Goal: Transaction & Acquisition: Purchase product/service

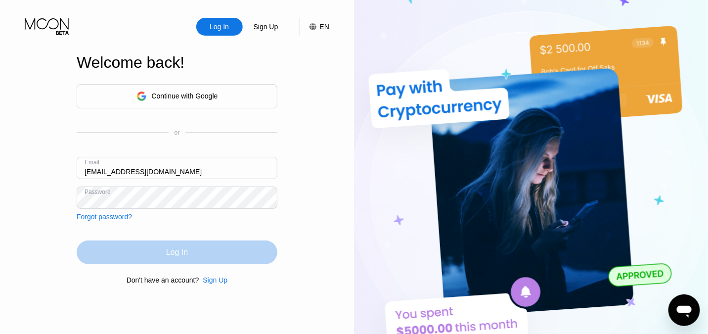
click at [216, 256] on div "Log In" at bounding box center [177, 252] width 201 height 24
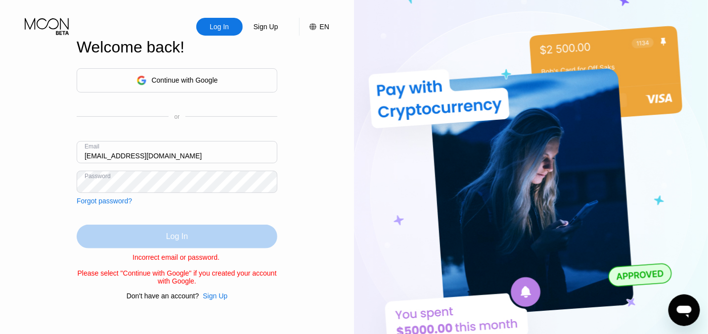
click at [189, 232] on div "Log In" at bounding box center [177, 237] width 201 height 24
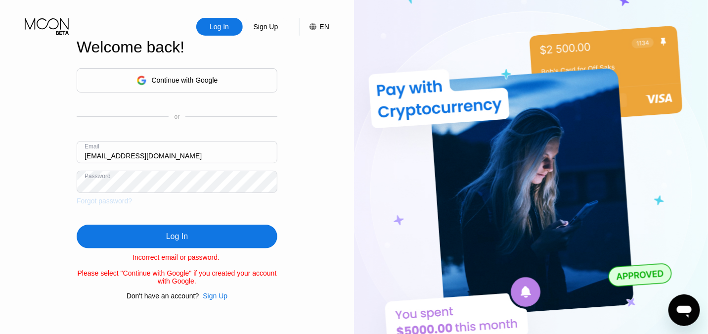
click at [122, 202] on div "Forgot password?" at bounding box center [104, 201] width 55 height 8
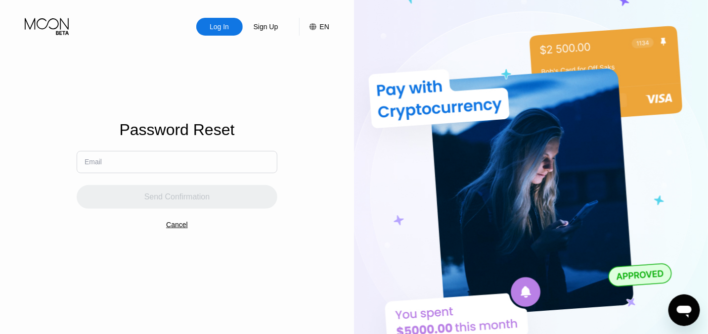
click at [133, 163] on input "text" at bounding box center [177, 162] width 201 height 22
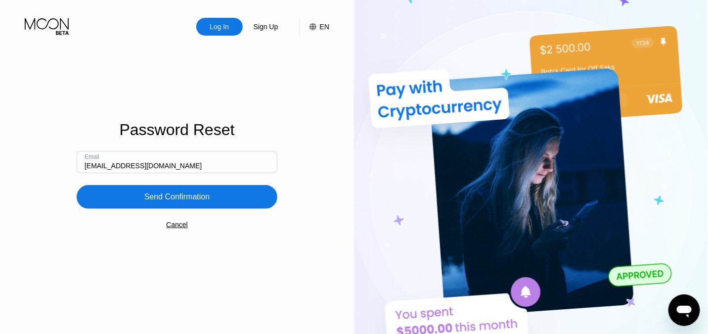
type input "[EMAIL_ADDRESS][DOMAIN_NAME]"
click at [152, 205] on div "Send Confirmation" at bounding box center [177, 197] width 201 height 24
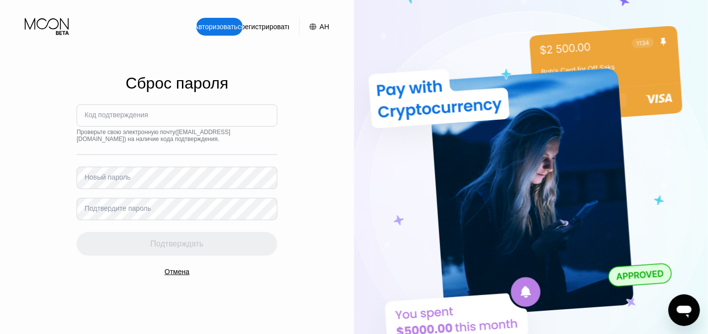
click at [136, 115] on font "Код подтверждения" at bounding box center [117, 115] width 64 height 8
click at [96, 117] on font "Код подтверждения" at bounding box center [117, 115] width 64 height 8
click at [115, 178] on font "Новый пароль" at bounding box center [108, 177] width 46 height 8
click at [114, 173] on font "Новый пароль" at bounding box center [108, 177] width 46 height 8
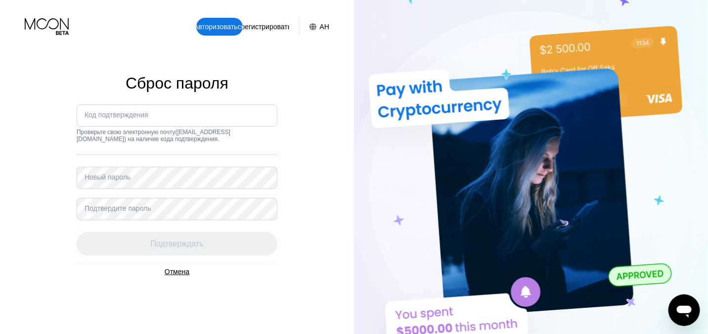
click at [183, 115] on input at bounding box center [177, 115] width 201 height 22
click at [173, 272] on font "Отмена" at bounding box center [177, 272] width 25 height 8
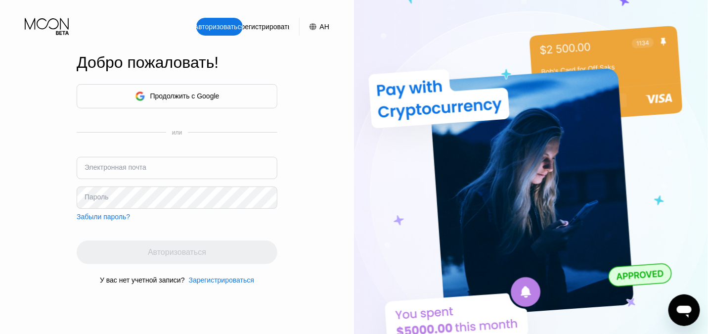
click at [132, 165] on font "Электронная почта" at bounding box center [116, 167] width 62 height 8
click at [116, 167] on font "Электронная почта" at bounding box center [116, 167] width 62 height 8
click at [152, 173] on input "text" at bounding box center [177, 168] width 201 height 22
type input "[EMAIL_ADDRESS][DOMAIN_NAME]"
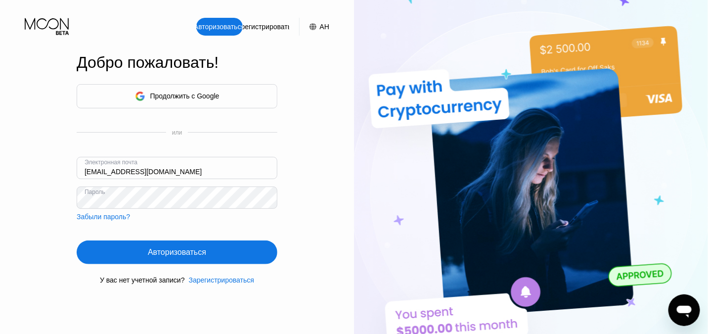
click at [128, 251] on div "Авторизоваться" at bounding box center [177, 252] width 201 height 24
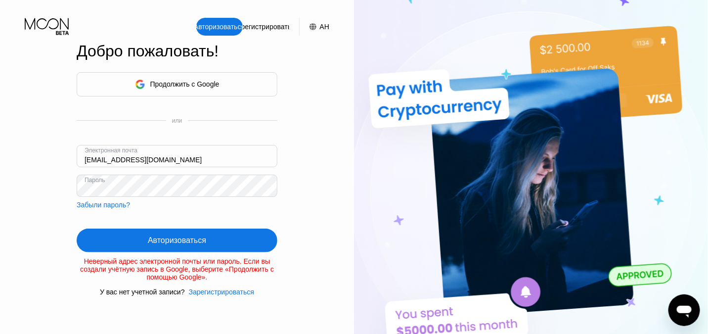
click at [115, 201] on font "Забыли пароль?" at bounding box center [103, 205] width 53 height 8
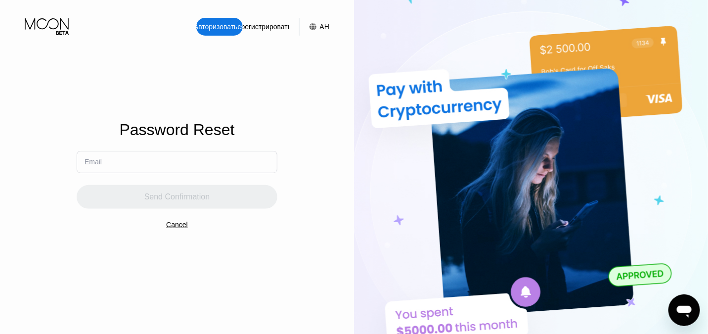
click at [123, 157] on div "Email" at bounding box center [177, 162] width 201 height 22
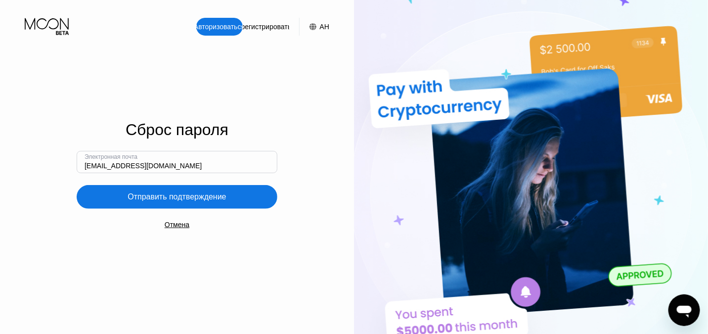
type input "[EMAIL_ADDRESS][DOMAIN_NAME]"
click at [143, 200] on font "Отправить подтверждение" at bounding box center [177, 196] width 98 height 8
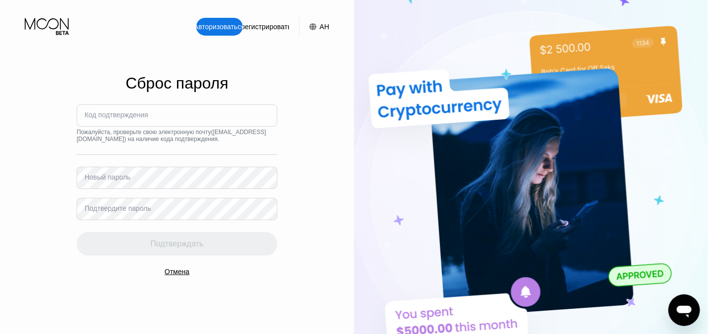
click at [178, 270] on font "Отмена" at bounding box center [177, 272] width 25 height 8
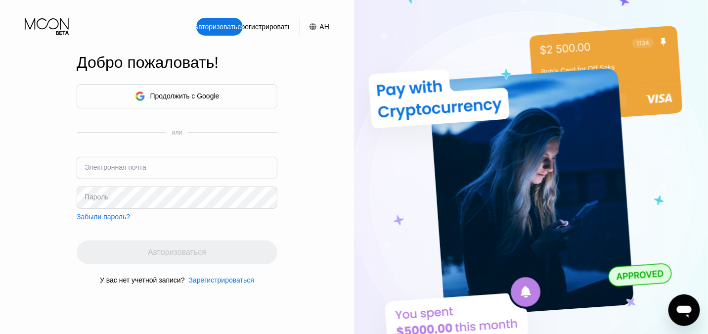
click at [128, 169] on font "Электронная почта" at bounding box center [116, 167] width 62 height 8
click at [100, 166] on font "Электронная почта" at bounding box center [116, 167] width 62 height 8
click at [188, 169] on input "text" at bounding box center [177, 168] width 201 height 22
type input "[EMAIL_ADDRESS][DOMAIN_NAME]"
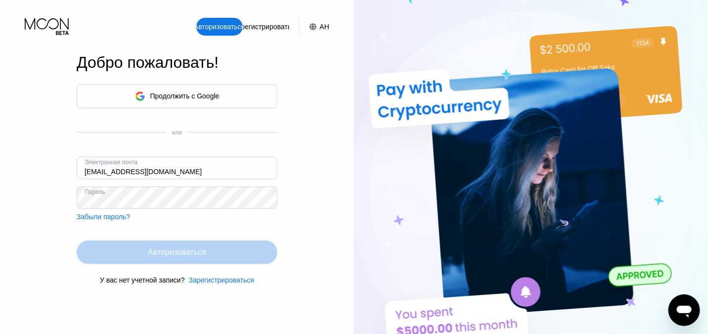
click at [200, 244] on div "Авторизоваться" at bounding box center [177, 252] width 201 height 24
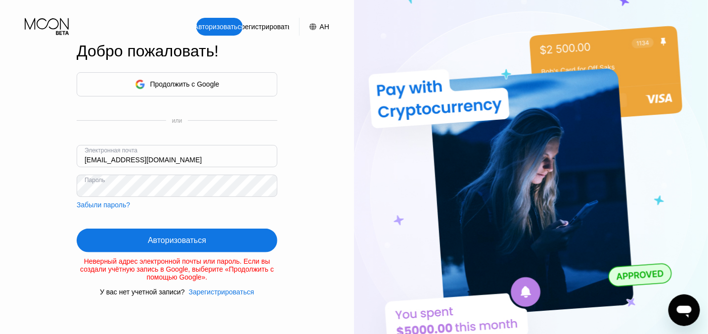
click at [261, 24] on font "Зарегистрироваться" at bounding box center [265, 27] width 65 height 8
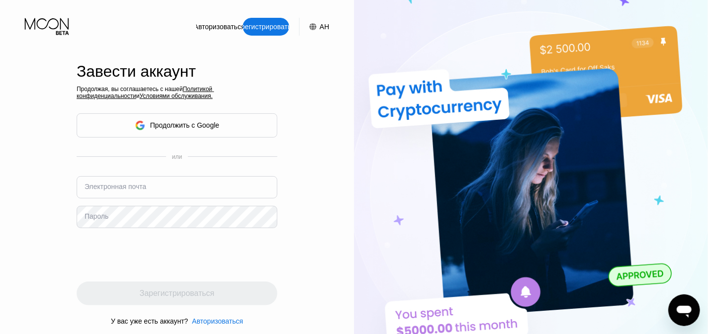
click at [130, 190] on font "Электронная почта" at bounding box center [116, 187] width 62 height 8
click at [126, 179] on div "Электронная почта" at bounding box center [177, 191] width 201 height 30
type input "[EMAIL_ADDRESS][DOMAIN_NAME]"
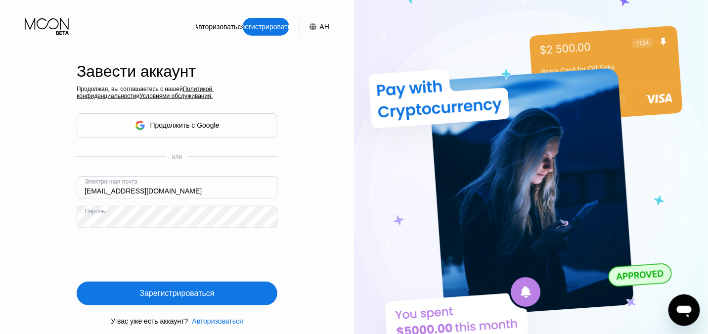
click at [202, 297] on div "Зарегистрироваться" at bounding box center [176, 293] width 75 height 10
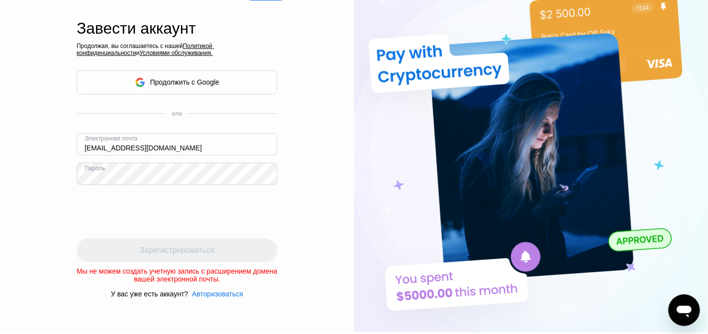
scroll to position [56, 0]
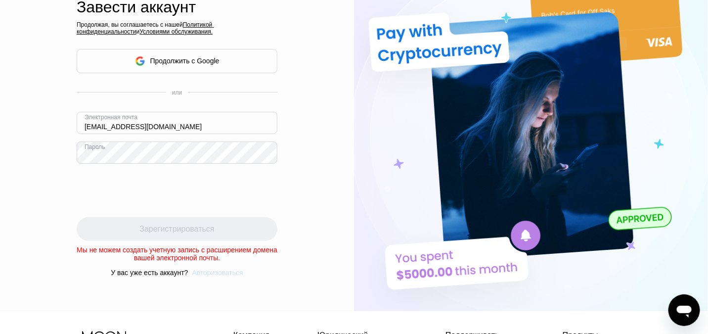
click at [206, 271] on font "Авторизоваться" at bounding box center [217, 273] width 51 height 8
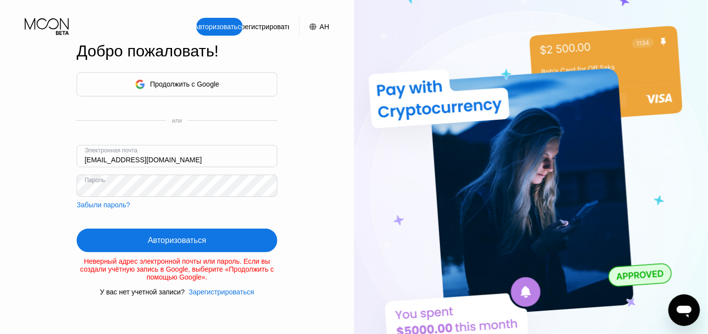
click at [145, 234] on div "Авторизоваться" at bounding box center [177, 241] width 201 height 24
click at [163, 157] on input "[EMAIL_ADDRESS][DOMAIN_NAME]" at bounding box center [177, 156] width 201 height 22
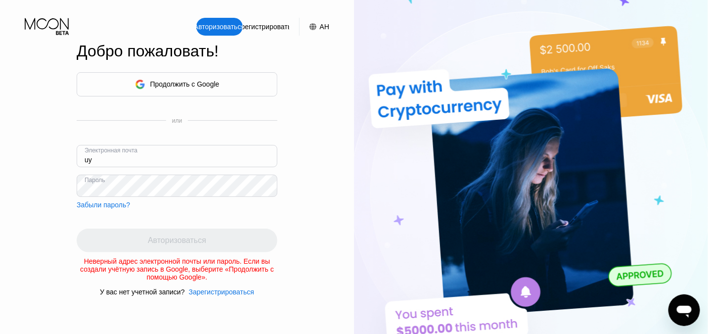
type input "u"
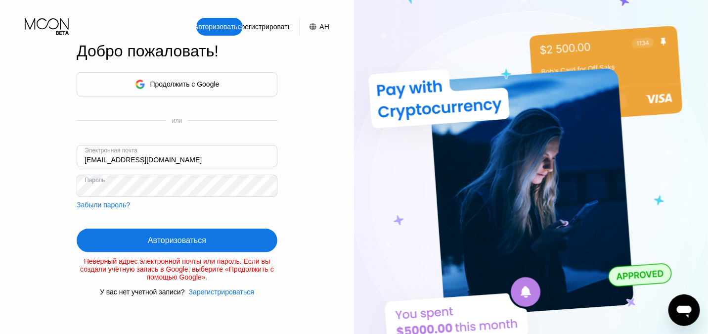
type input "[EMAIL_ADDRESS][DOMAIN_NAME]"
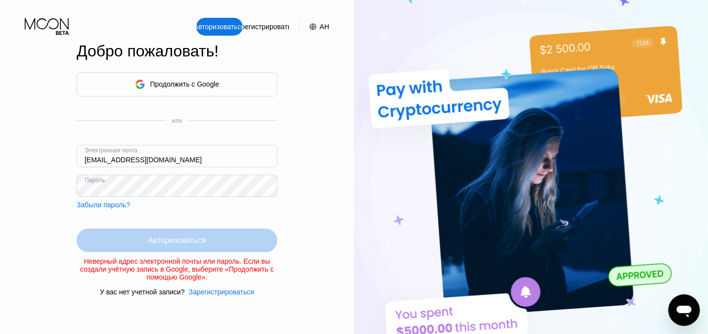
click at [143, 234] on div "Авторизоваться" at bounding box center [177, 241] width 201 height 24
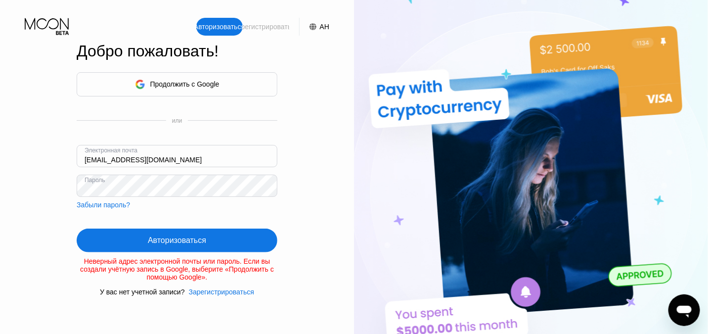
click at [261, 29] on font "Зарегистрироваться" at bounding box center [265, 27] width 65 height 8
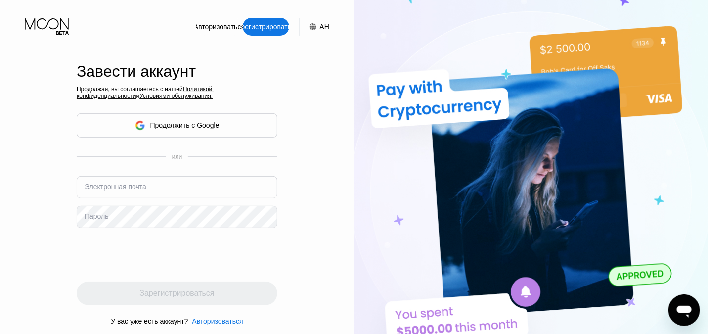
click at [139, 186] on font "Электронная почта" at bounding box center [116, 187] width 62 height 8
click at [115, 185] on font "Электронная почта" at bounding box center [116, 187] width 62 height 8
click at [144, 186] on font "Электронная почта" at bounding box center [116, 187] width 62 height 8
click at [202, 186] on input "text" at bounding box center [177, 187] width 201 height 22
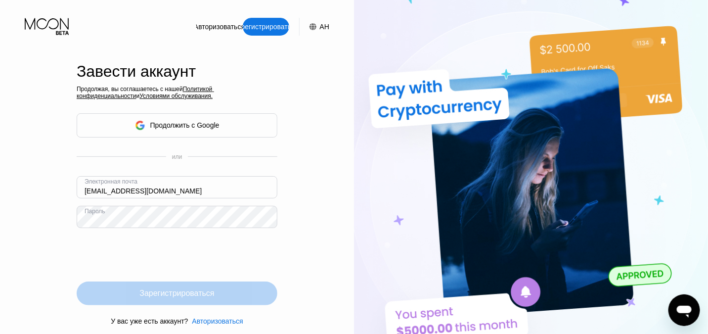
click at [167, 294] on font "Зарегистрироваться" at bounding box center [176, 293] width 75 height 8
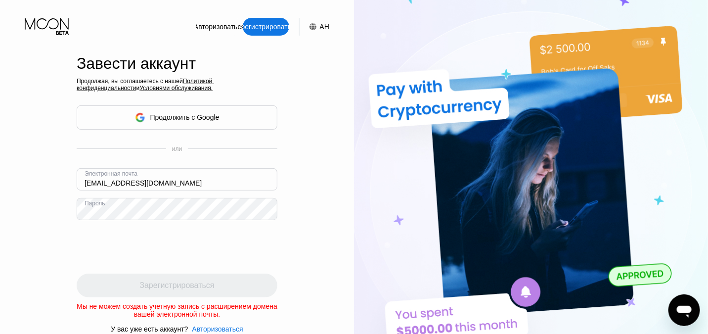
click at [183, 184] on input "[EMAIL_ADDRESS][DOMAIN_NAME]" at bounding box center [177, 179] width 201 height 22
type input "k"
type input "[EMAIL_ADDRESS][DOMAIN_NAME]"
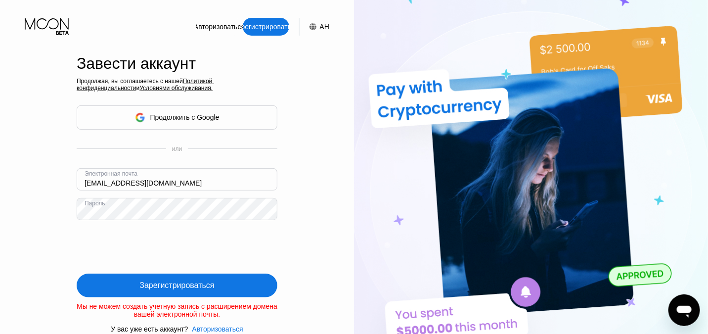
click at [179, 282] on font "Зарегистрироваться" at bounding box center [176, 285] width 75 height 8
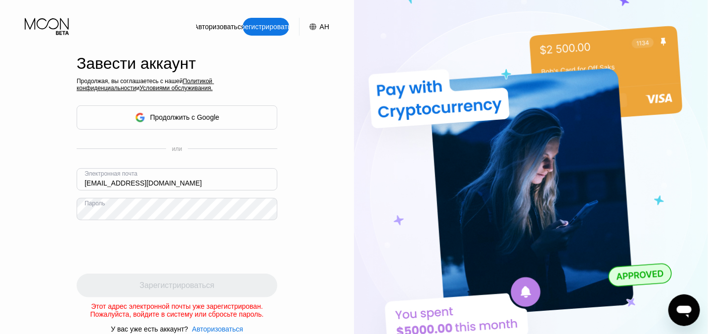
click at [225, 30] on font "Авторизоваться" at bounding box center [219, 27] width 51 height 8
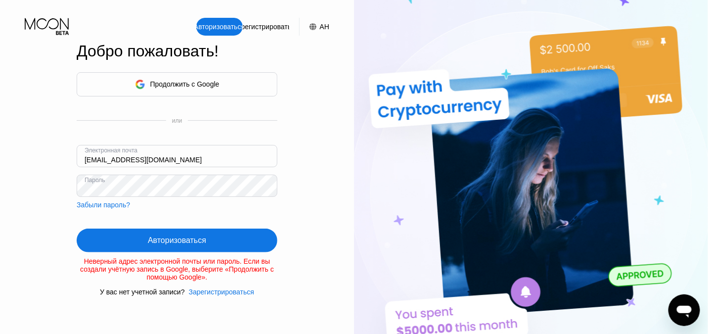
drag, startPoint x: 163, startPoint y: 156, endPoint x: 24, endPoint y: 156, distance: 139.5
click at [24, 156] on div "Авторизоваться Зарегистрироваться АН Язык Выберите элемент Сохранять Добро пожа…" at bounding box center [177, 184] width 354 height 368
type input "[EMAIL_ADDRESS][DOMAIN_NAME]"
click at [138, 244] on div "Авторизоваться" at bounding box center [177, 241] width 201 height 24
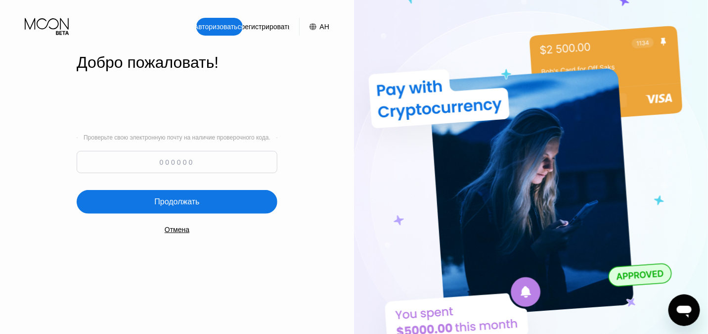
click at [165, 159] on input at bounding box center [177, 162] width 201 height 22
type input "231221"
click at [169, 201] on font "Продолжать" at bounding box center [176, 201] width 45 height 8
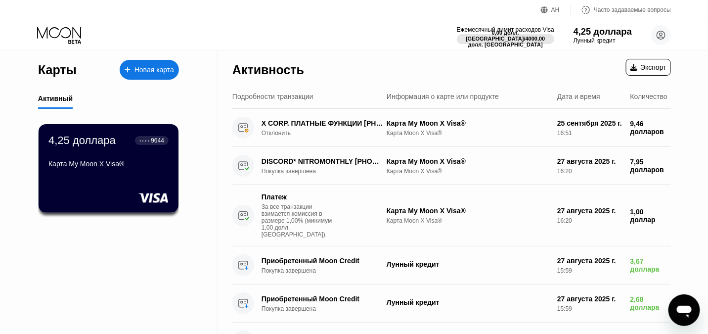
click at [588, 38] on font "Лунный кредит" at bounding box center [595, 40] width 42 height 7
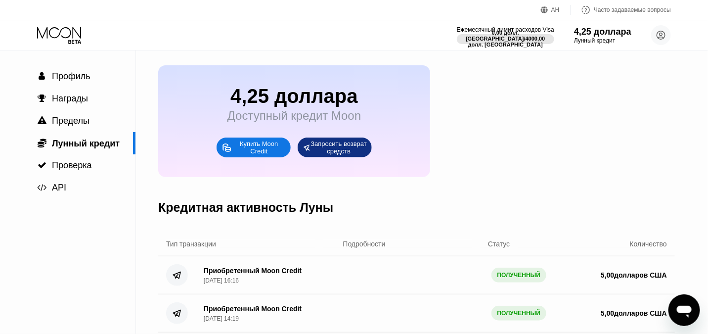
scroll to position [66, 0]
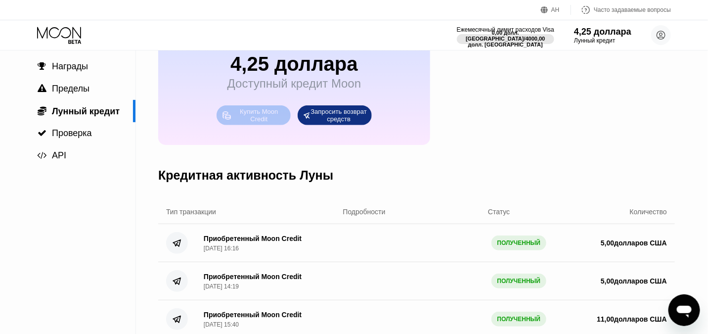
click at [266, 114] on font "Купить Moon Credit" at bounding box center [260, 115] width 40 height 15
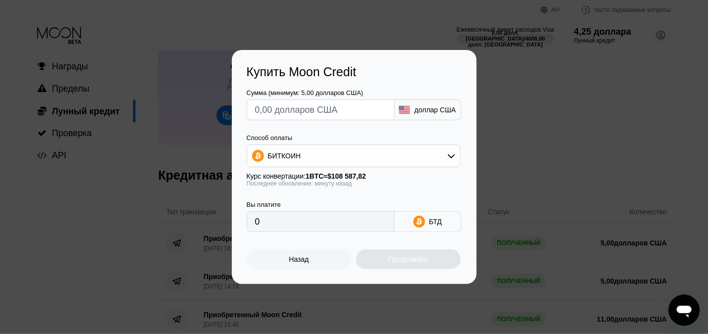
click at [451, 153] on icon at bounding box center [452, 156] width 8 height 8
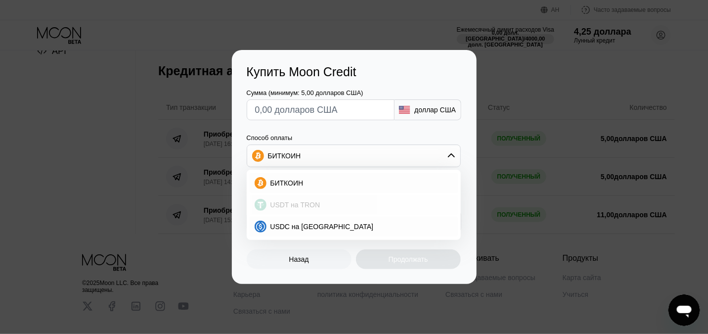
scroll to position [172, 0]
click at [317, 200] on div "USDT на TRON" at bounding box center [354, 205] width 208 height 20
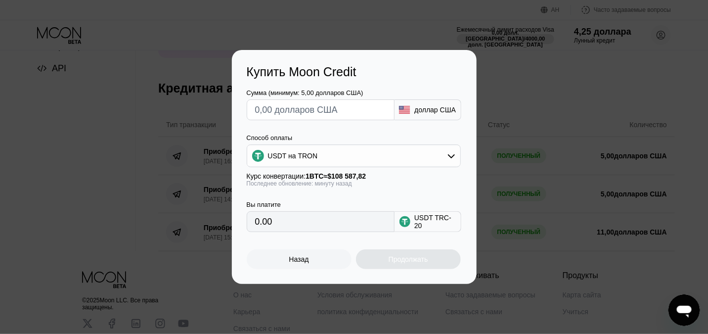
scroll to position [135, 0]
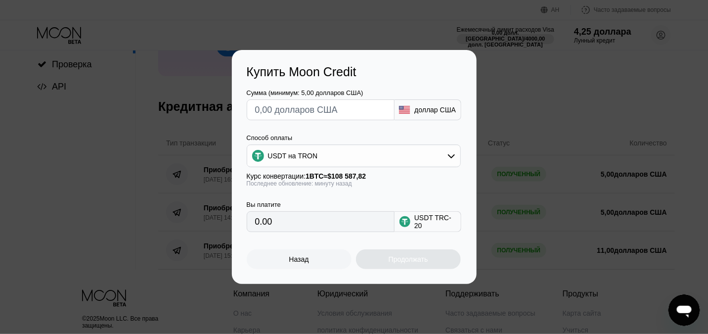
click at [345, 108] on input "text" at bounding box center [320, 110] width 131 height 20
click at [444, 158] on div "USDT на TRON" at bounding box center [353, 156] width 213 height 20
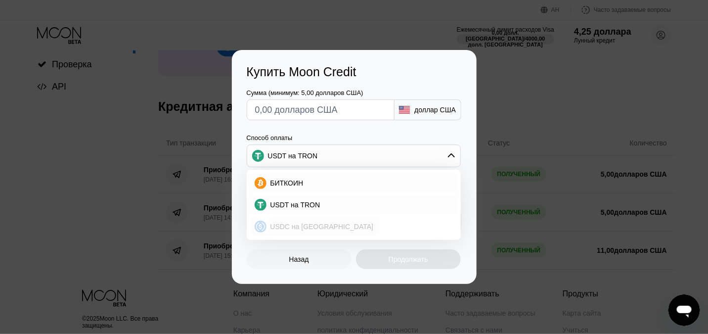
click at [411, 221] on div "USDC на [GEOGRAPHIC_DATA]" at bounding box center [354, 227] width 208 height 20
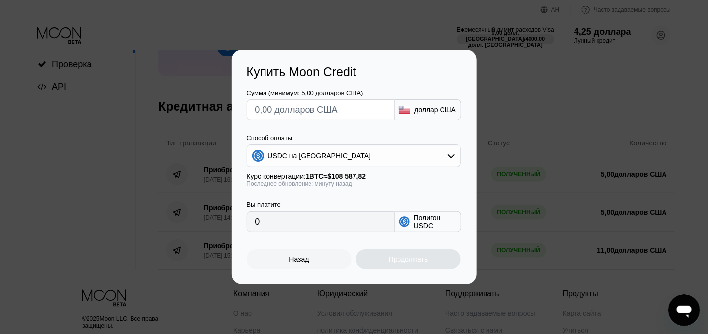
click at [439, 111] on font "доллар США" at bounding box center [436, 110] width 42 height 8
click at [455, 159] on icon at bounding box center [452, 156] width 8 height 8
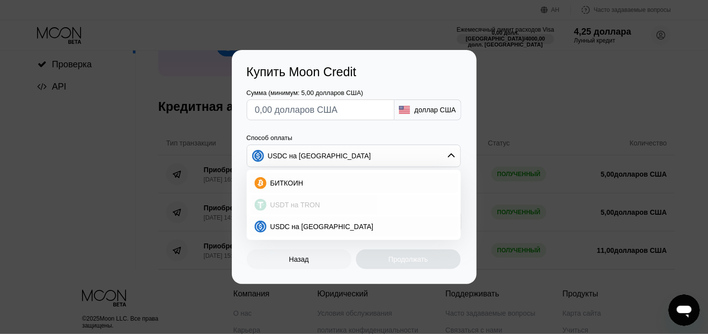
click at [345, 204] on div "USDT на TRON" at bounding box center [360, 205] width 186 height 8
type input "0.00"
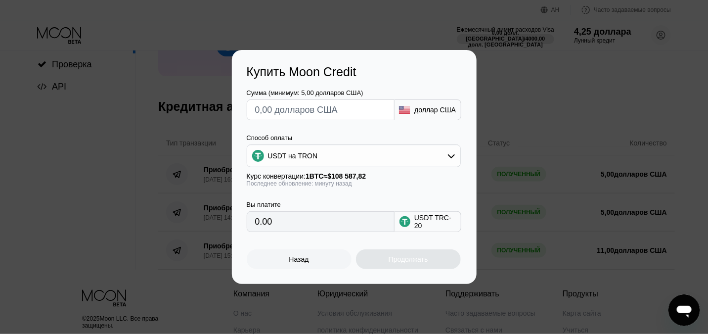
click at [516, 95] on div "Купить Moon Credit Сумма (минимум: 5,00 долларов США) доллар США Способ оплаты …" at bounding box center [354, 167] width 708 height 234
click at [312, 223] on input "0.00" at bounding box center [320, 222] width 131 height 20
click at [306, 110] on input "text" at bounding box center [320, 110] width 131 height 20
type input "$5"
type input "5.05"
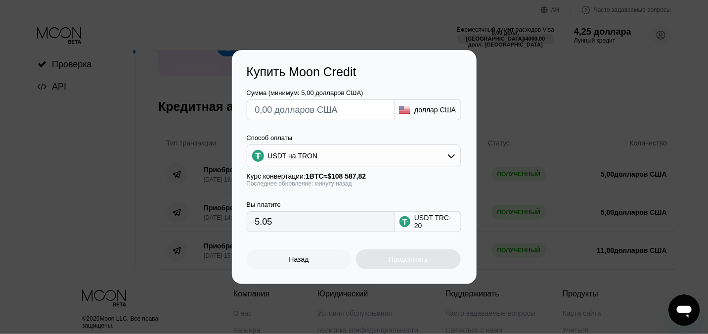
type input "0.00"
type input "$6"
type input "6.06"
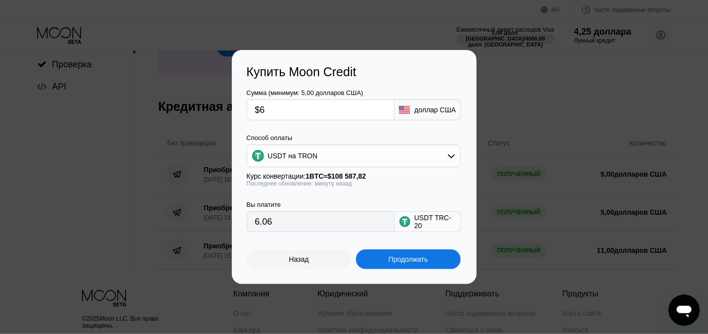
type input "$6"
click at [337, 187] on div "Вы платите 6.06 USDT TRC-20" at bounding box center [354, 209] width 215 height 45
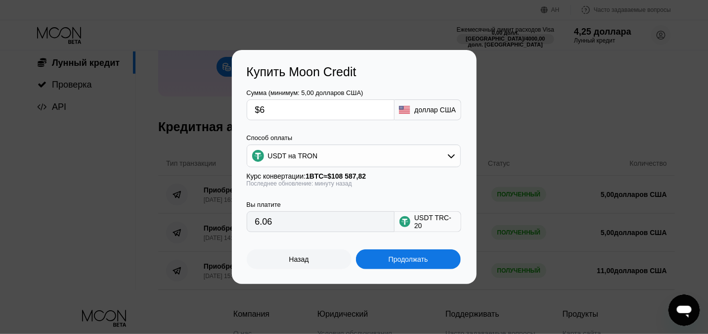
scroll to position [114, 0]
click at [445, 161] on div "USDT на TRON" at bounding box center [353, 156] width 213 height 20
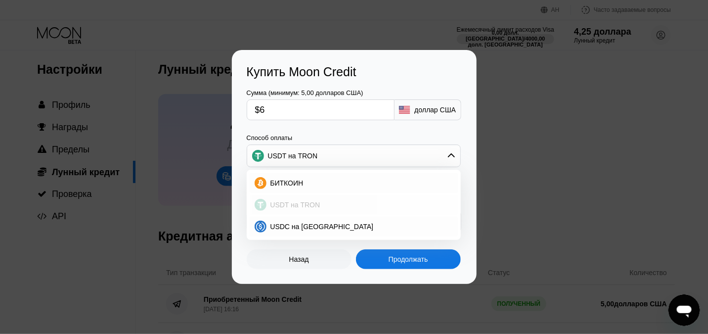
scroll to position [0, 0]
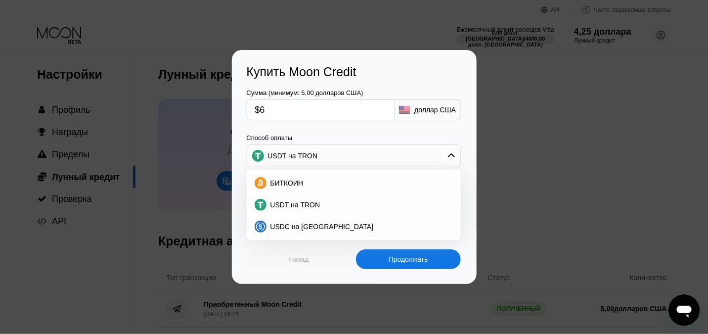
click at [301, 255] on font "Назад" at bounding box center [299, 259] width 20 height 8
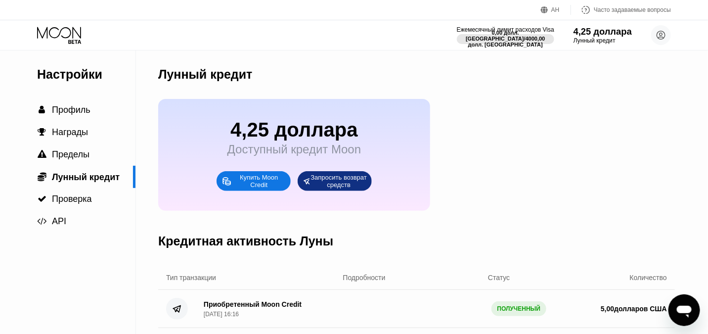
click at [601, 34] on font "4,25 доллара" at bounding box center [603, 31] width 58 height 10
click at [596, 39] on font "Лунный кредит" at bounding box center [595, 40] width 42 height 7
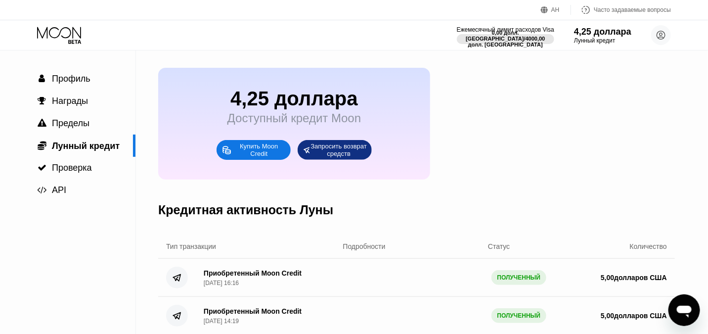
scroll to position [32, 0]
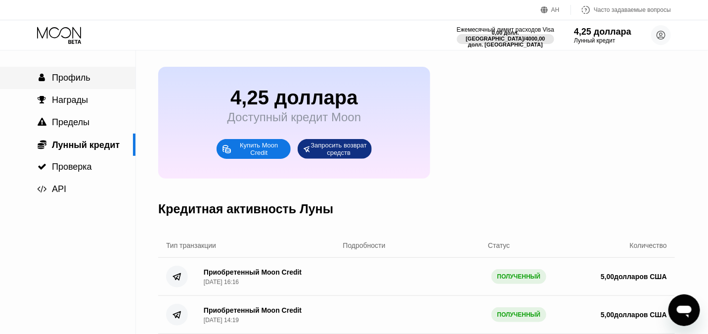
click at [81, 81] on font "Профиль" at bounding box center [71, 78] width 39 height 10
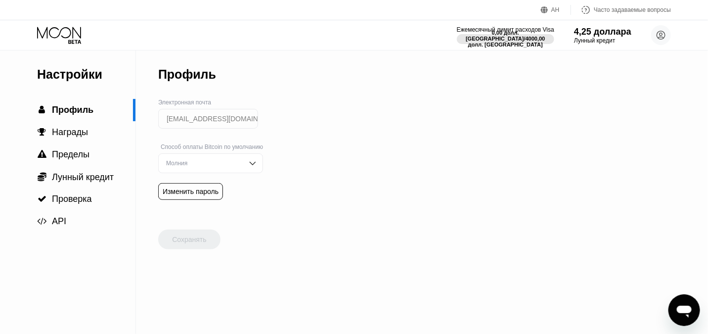
click at [256, 162] on img at bounding box center [253, 163] width 10 height 10
click at [224, 201] on div "Он-чейн" at bounding box center [211, 202] width 94 height 7
click at [258, 162] on img at bounding box center [253, 163] width 10 height 10
click at [72, 129] on font "Награды" at bounding box center [70, 132] width 36 height 10
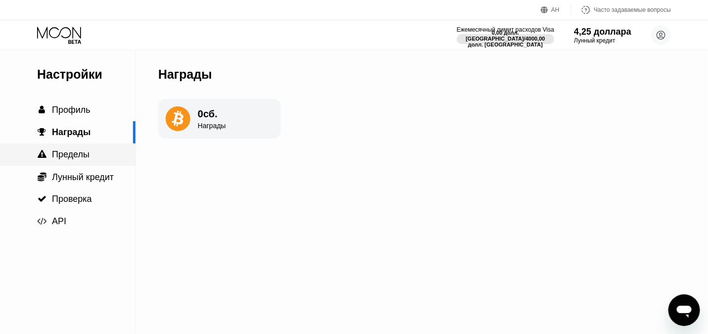
click at [93, 157] on div " Пределы" at bounding box center [68, 154] width 136 height 10
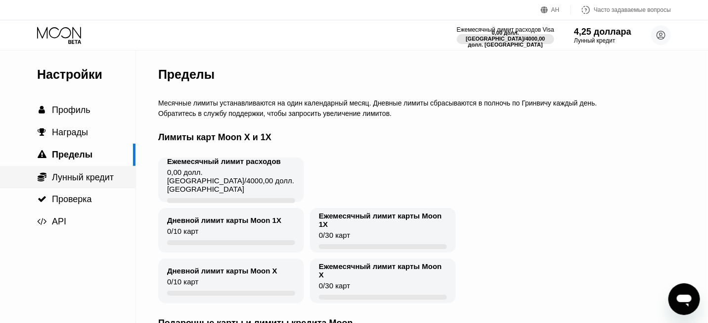
click at [86, 181] on font "Лунный кредит" at bounding box center [83, 177] width 62 height 10
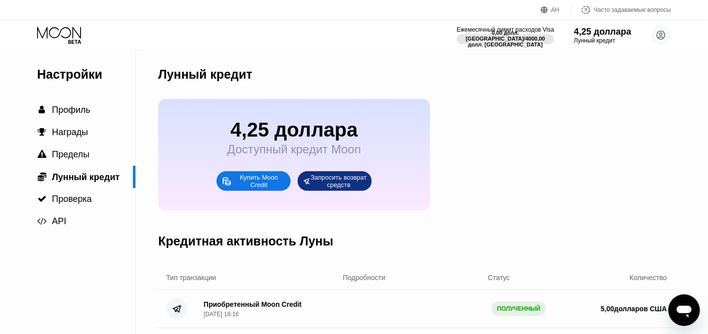
click at [258, 182] on font "Купить Moon Credit" at bounding box center [260, 181] width 40 height 15
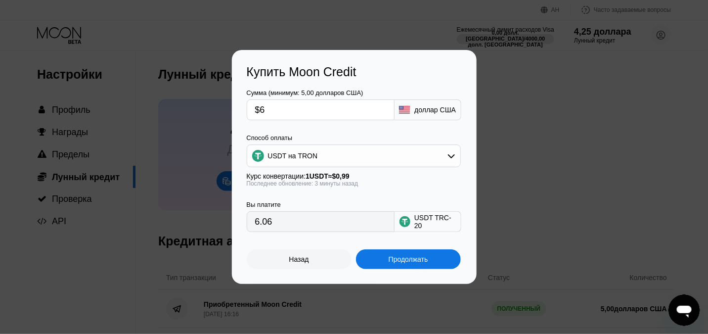
click at [390, 263] on font "Продолжать" at bounding box center [409, 259] width 40 height 8
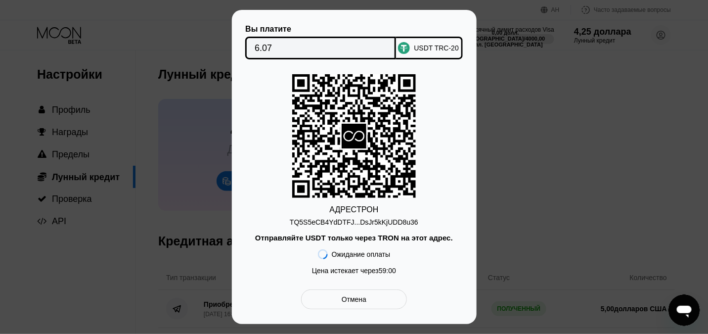
click at [375, 223] on font "TQ5S5eCB4YdDTFJ...DsJr5kKjUDD8u36" at bounding box center [354, 222] width 129 height 8
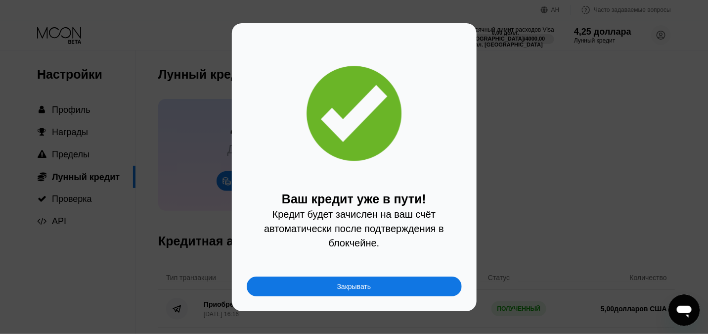
click at [359, 283] on font "Закрывать" at bounding box center [354, 286] width 34 height 8
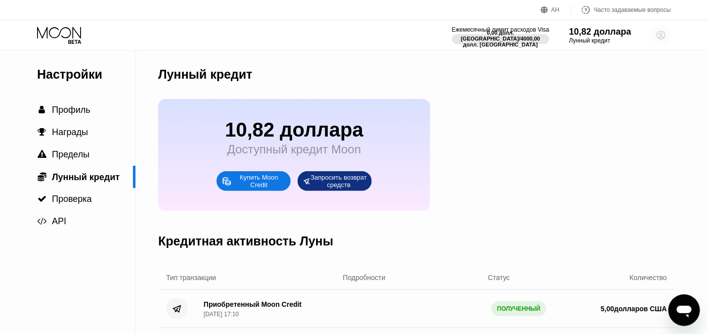
click at [663, 34] on circle at bounding box center [661, 35] width 20 height 20
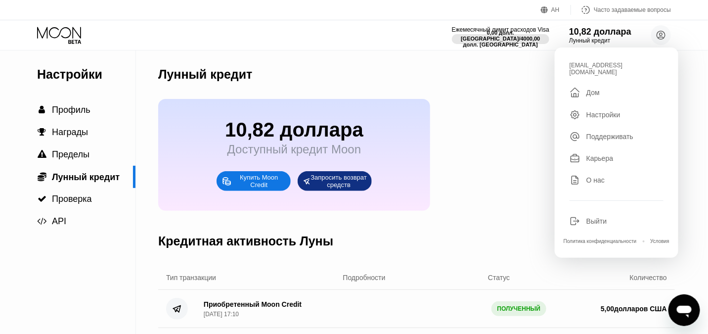
click at [496, 153] on div "10,82 доллара Доступный кредит Moon Купить Moon Credit Запросить возврат средств" at bounding box center [416, 155] width 517 height 112
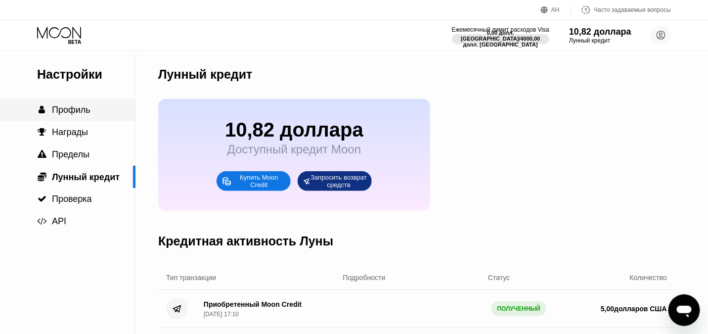
click at [89, 118] on div " Профиль" at bounding box center [68, 110] width 136 height 22
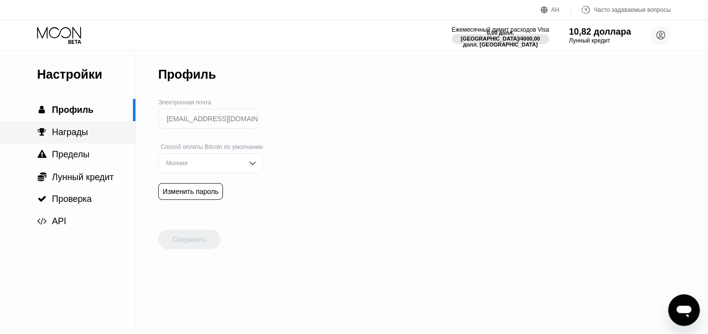
click at [86, 131] on font "Награды" at bounding box center [70, 132] width 36 height 10
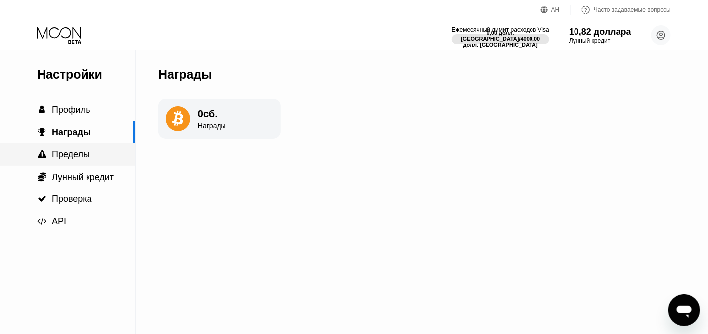
click at [84, 153] on font "Пределы" at bounding box center [71, 154] width 38 height 10
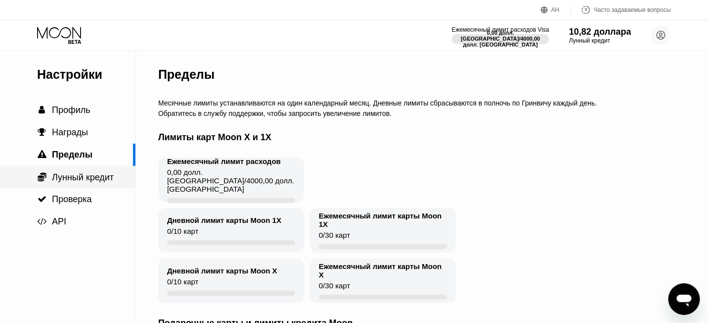
click at [91, 175] on font "Лунный кредит" at bounding box center [83, 177] width 62 height 10
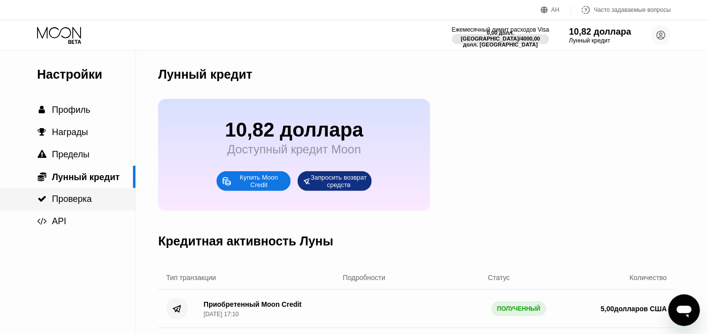
click at [84, 197] on font "Проверка" at bounding box center [72, 199] width 40 height 10
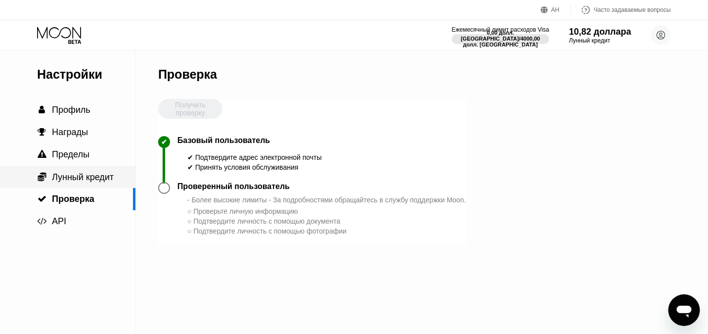
click at [86, 178] on font "Лунный кредит" at bounding box center [83, 177] width 62 height 10
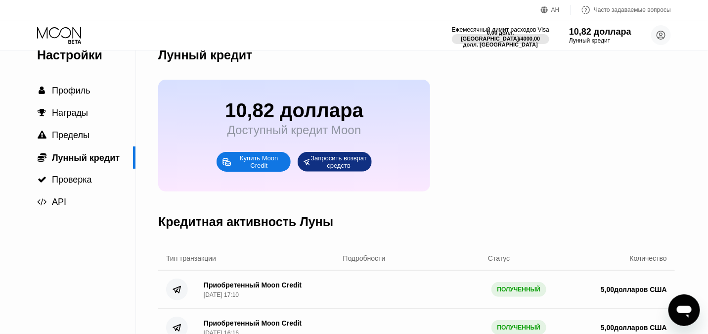
scroll to position [34, 0]
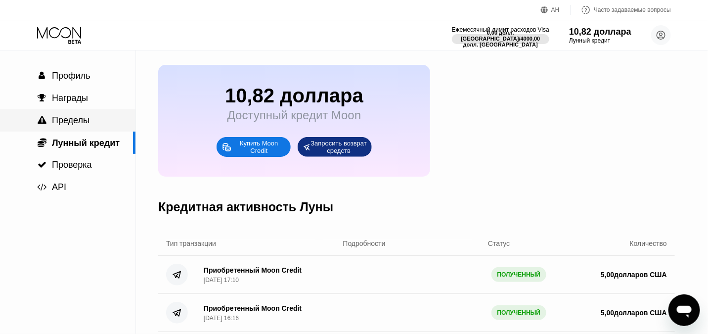
click at [90, 114] on div " Пределы" at bounding box center [68, 120] width 136 height 22
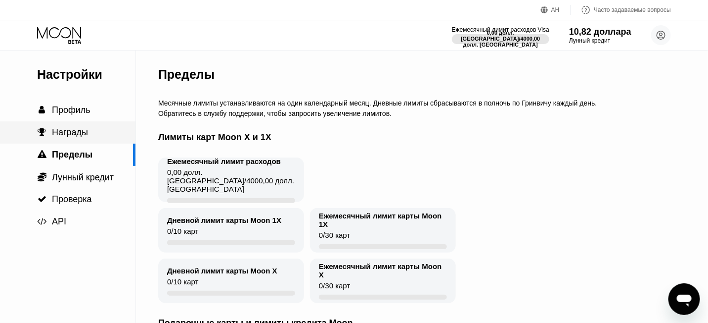
click at [95, 131] on div " Награды" at bounding box center [68, 132] width 136 height 10
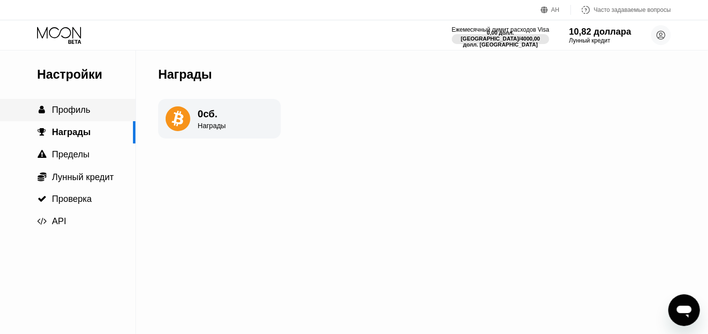
click at [91, 110] on div " Профиль" at bounding box center [68, 110] width 136 height 10
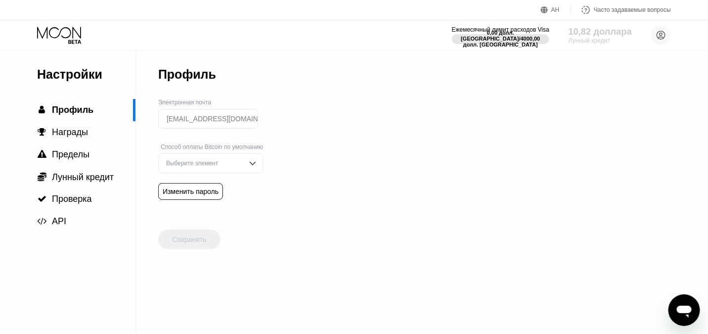
click at [589, 37] on font "Лунный кредит" at bounding box center [590, 40] width 42 height 7
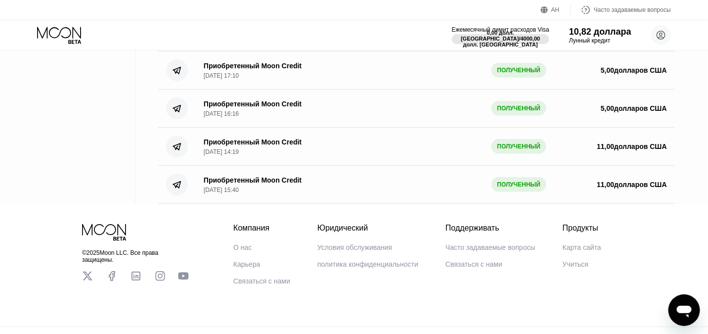
scroll to position [255, 0]
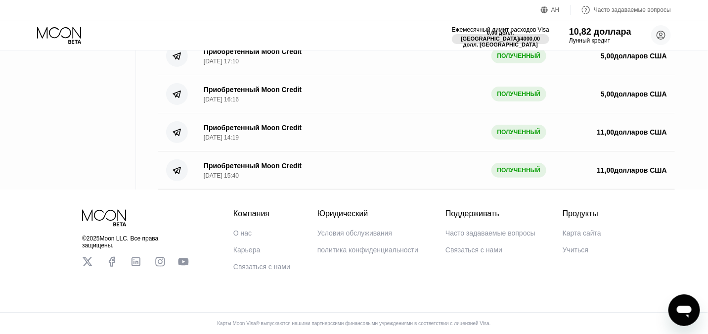
click at [90, 261] on icon at bounding box center [88, 261] width 10 height 9
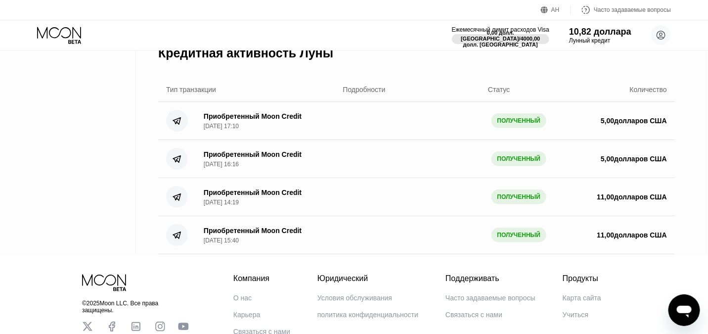
scroll to position [23, 0]
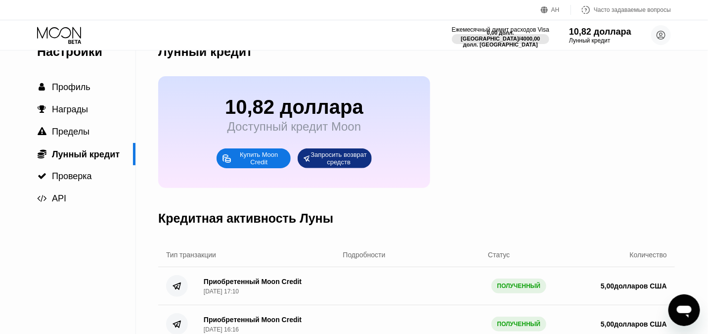
click at [260, 166] on font "Купить Moon Credit" at bounding box center [260, 158] width 40 height 15
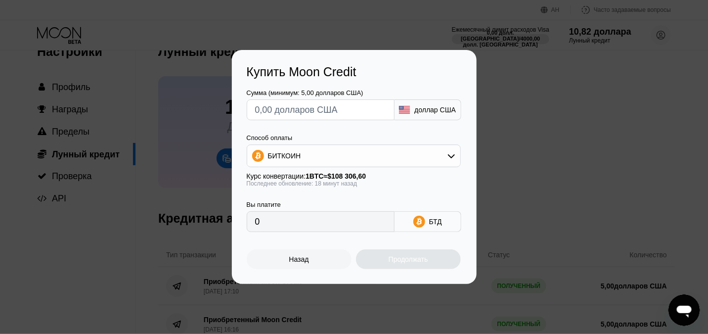
click at [300, 266] on div "Назад" at bounding box center [299, 259] width 105 height 20
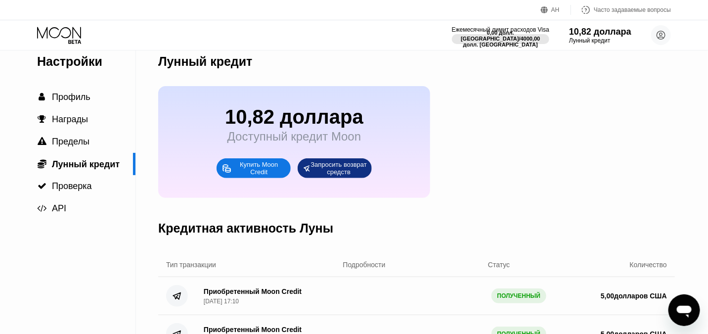
scroll to position [0, 0]
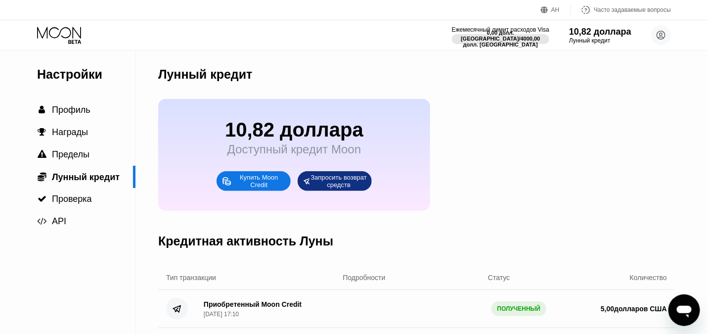
click at [61, 72] on font "Настройки" at bounding box center [69, 74] width 65 height 14
click at [661, 40] on circle at bounding box center [661, 35] width 20 height 20
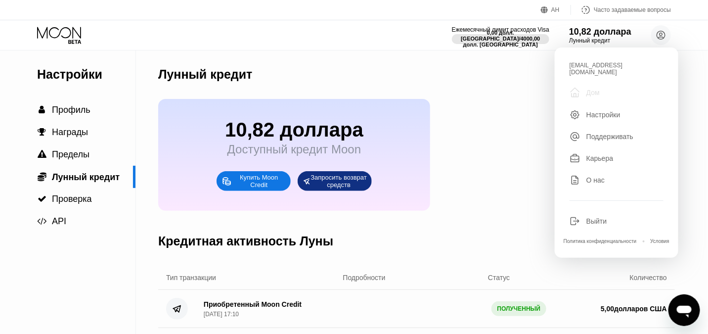
click at [596, 89] on font "Дом" at bounding box center [593, 93] width 13 height 8
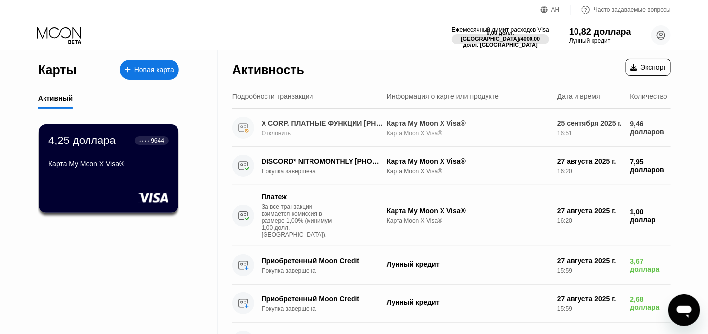
click at [343, 126] on font "X CORP. ПЛАТНЫЕ ФУНКЦИИ [PHONE_NUMBER] [GEOGRAPHIC_DATA]" at bounding box center [383, 123] width 242 height 8
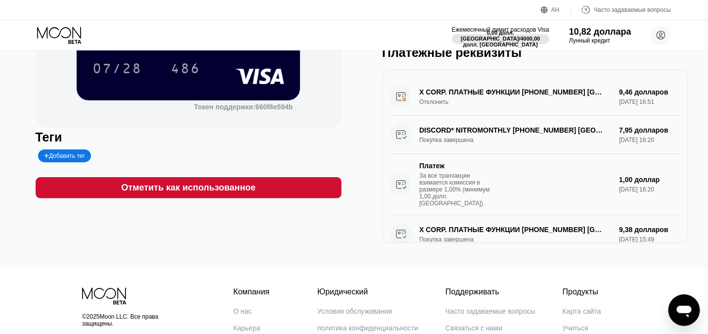
click at [401, 102] on div "X CORP. ПЛАТНЫЕ ФУНКЦИИ [PHONE_NUMBER] США Отклонить 9,46 долларов [DATE] 16:51" at bounding box center [535, 97] width 290 height 38
click at [525, 95] on div "X CORP. ПЛАТНЫЕ ФУНКЦИИ [PHONE_NUMBER] США Отклонить 9,46 долларов [DATE] 16:51" at bounding box center [535, 97] width 290 height 38
click at [444, 135] on div "DISCORD* NITROMONTHLY [PHONE_NUMBER] [GEOGRAPHIC_DATA] Покупка завершена 7,95 д…" at bounding box center [535, 165] width 290 height 99
click at [448, 184] on font "За все транзакции взимается комиссия в размере 1,00% (минимум 1,00 долл. [GEOGR…" at bounding box center [454, 189] width 70 height 35
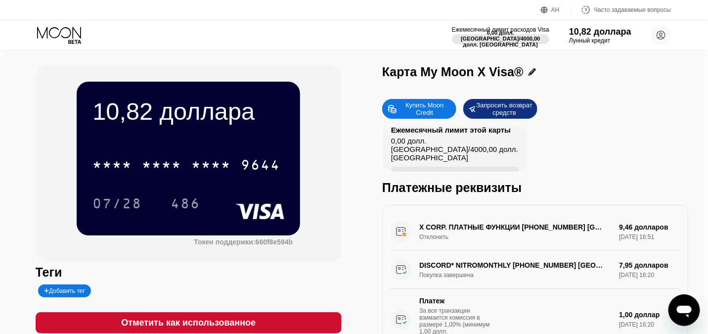
click at [398, 235] on div "X CORP. ПЛАТНЫЕ ФУНКЦИИ [PHONE_NUMBER] США Отклонить 9,46 долларов [DATE] 16:51" at bounding box center [535, 232] width 290 height 38
click at [431, 237] on div "X CORP. ПЛАТНЫЕ ФУНКЦИИ [PHONE_NUMBER] США Отклонить 9,46 долларов [DATE] 16:51" at bounding box center [535, 232] width 290 height 38
click at [454, 233] on div "X CORP. ПЛАТНЫЕ ФУНКЦИИ [PHONE_NUMBER] США Отклонить 9,46 долларов [DATE] 16:51" at bounding box center [535, 232] width 290 height 38
click at [468, 230] on div "X CORP. ПЛАТНЫЕ ФУНКЦИИ [PHONE_NUMBER] США Отклонить 9,46 долларов [DATE] 16:51" at bounding box center [535, 232] width 290 height 38
click at [526, 232] on div "X CORP. ПЛАТНЫЕ ФУНКЦИИ [PHONE_NUMBER] США Отклонить 9,46 долларов [DATE] 16:51" at bounding box center [535, 232] width 290 height 38
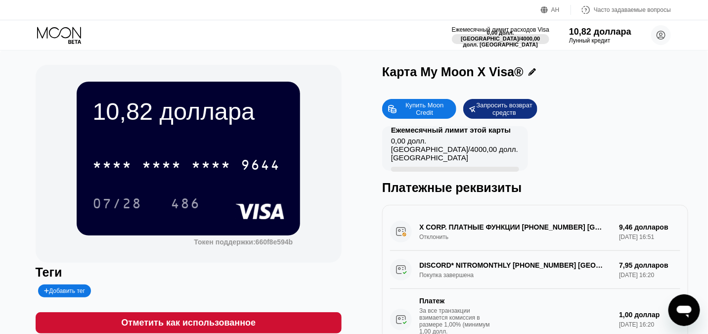
click at [543, 232] on div "X CORP. ПЛАТНЫЕ ФУНКЦИИ [PHONE_NUMBER] США Отклонить 9,46 долларов [DATE] 16:51" at bounding box center [535, 232] width 290 height 38
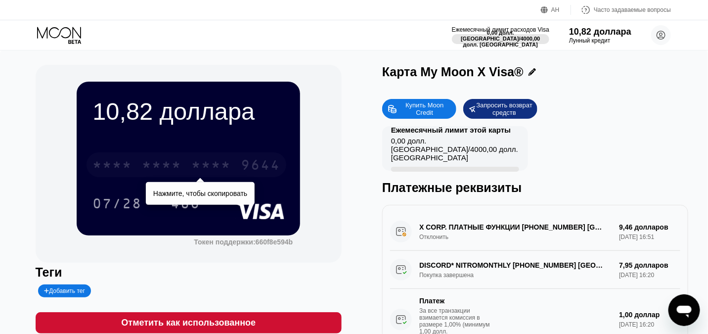
click at [199, 161] on font "*" at bounding box center [196, 166] width 10 height 16
